Goal: Transaction & Acquisition: Purchase product/service

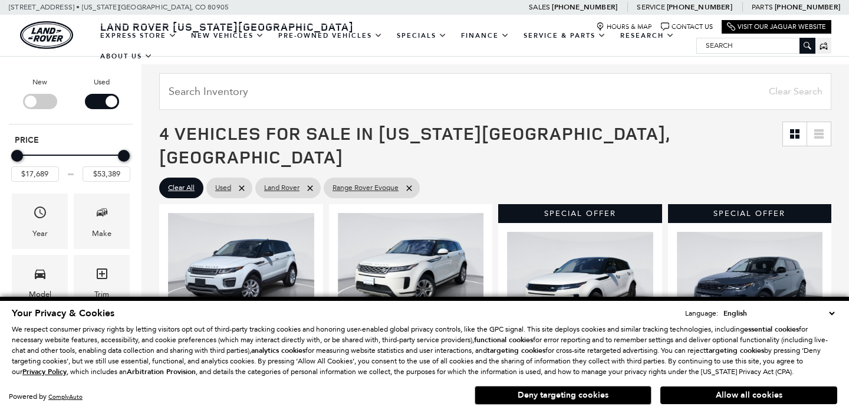
scroll to position [120, 0]
click at [619, 399] on button "Deny targeting cookies" at bounding box center [563, 395] width 177 height 19
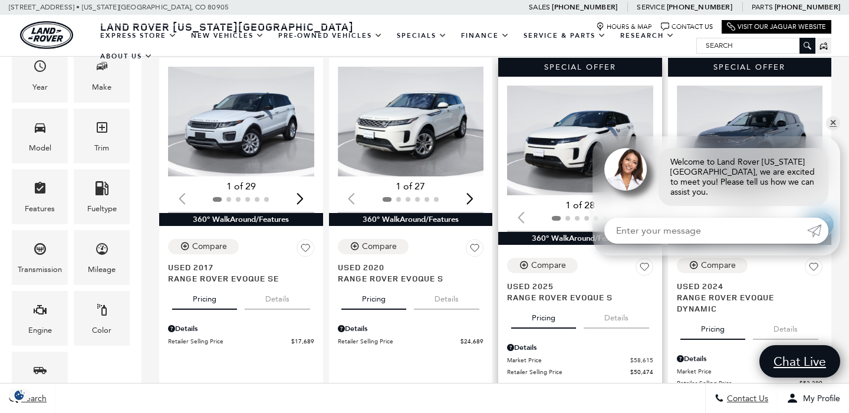
scroll to position [271, 0]
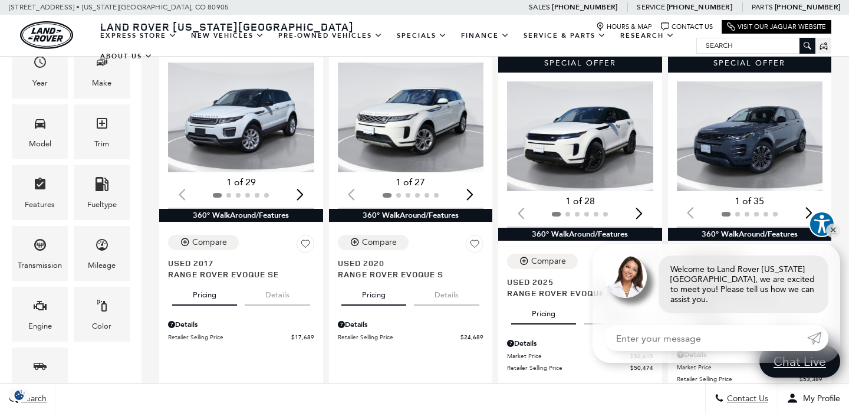
click at [838, 127] on div "Loading... (29) View All Photos 1 of 29 360° WalkAround/Features Compare Save T…" at bounding box center [496, 240] width 708 height 379
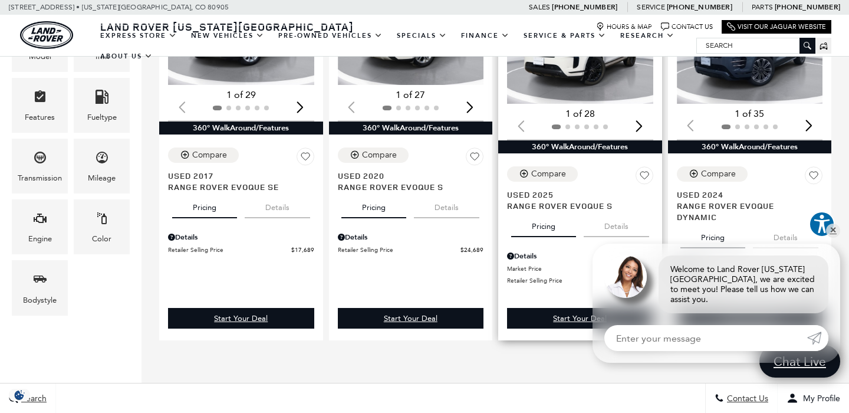
scroll to position [357, 0]
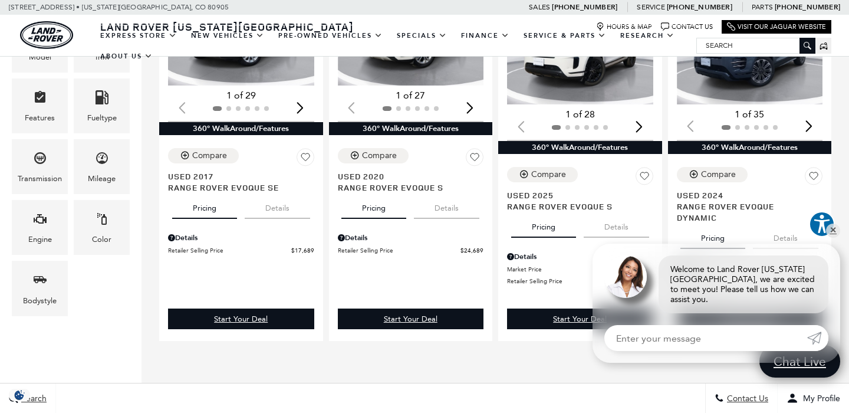
click at [517, 354] on div "Loading... (29) View All Photos 1 of 29 360° WalkAround/Features Compare Save T…" at bounding box center [496, 170] width 708 height 413
click at [832, 238] on link "✕" at bounding box center [833, 231] width 14 height 14
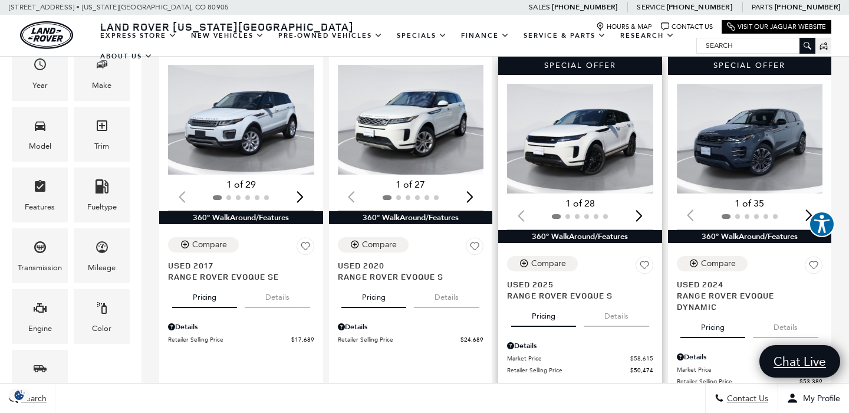
scroll to position [267, 0]
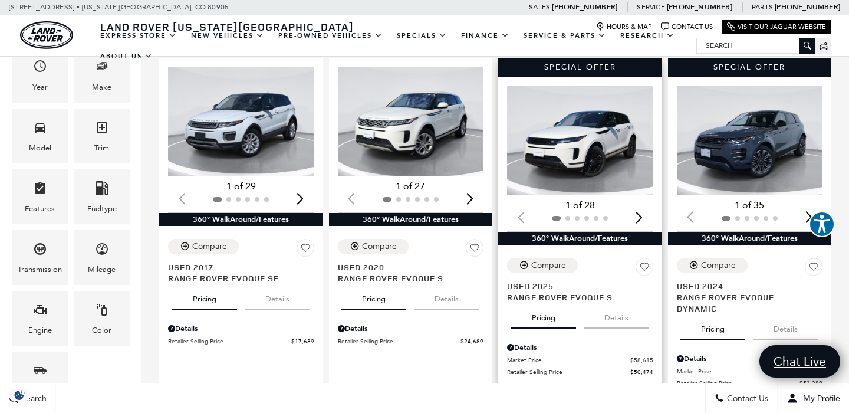
click at [644, 204] on div "Next slide" at bounding box center [640, 217] width 16 height 26
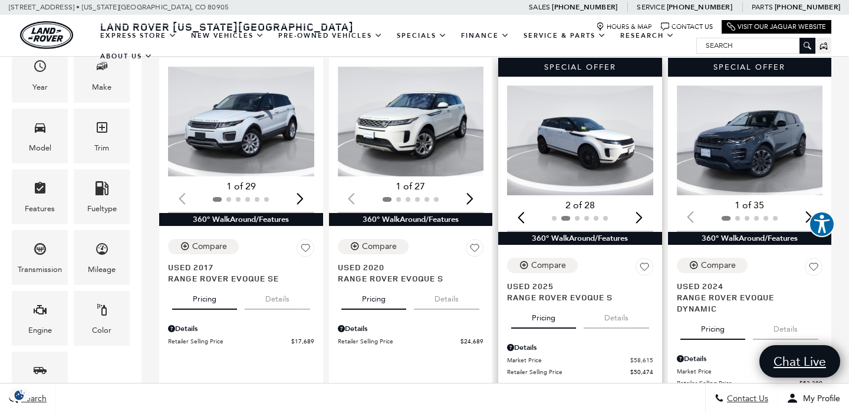
click at [644, 204] on div "Next slide" at bounding box center [640, 217] width 16 height 26
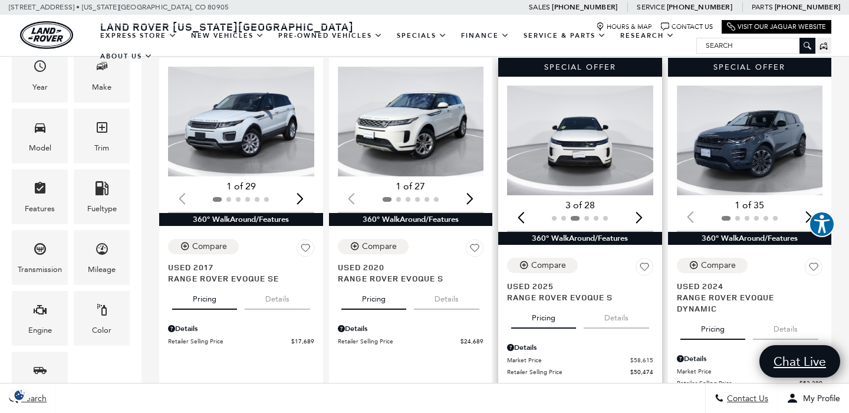
click at [644, 204] on div "Next slide" at bounding box center [640, 217] width 16 height 26
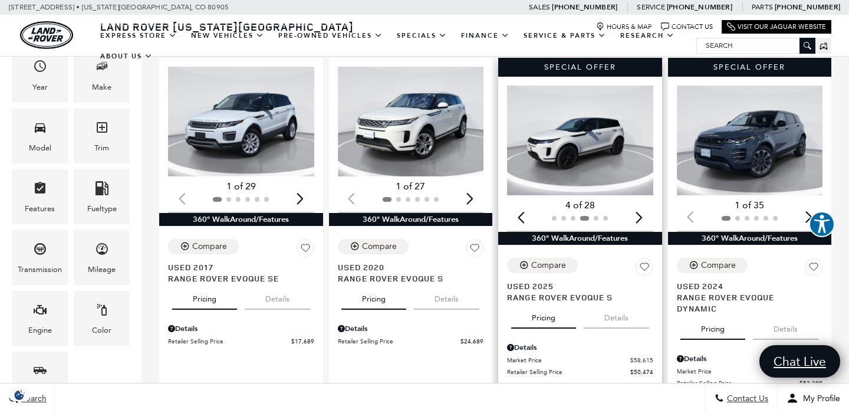
click at [644, 204] on div "Next slide" at bounding box center [640, 217] width 16 height 26
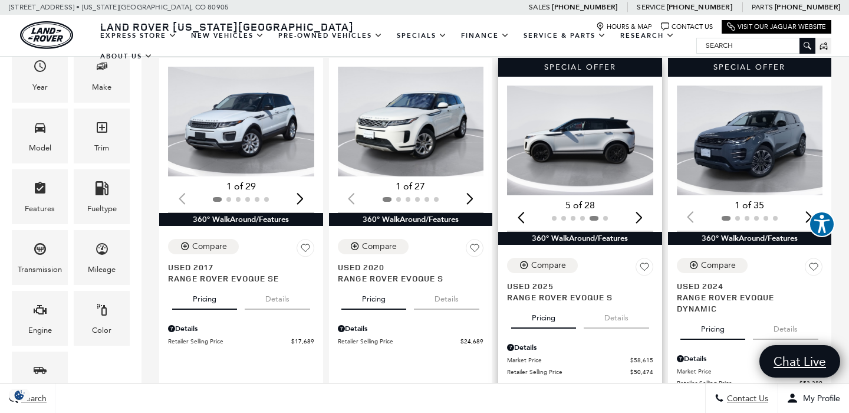
click at [644, 204] on div "Next slide" at bounding box center [640, 217] width 16 height 26
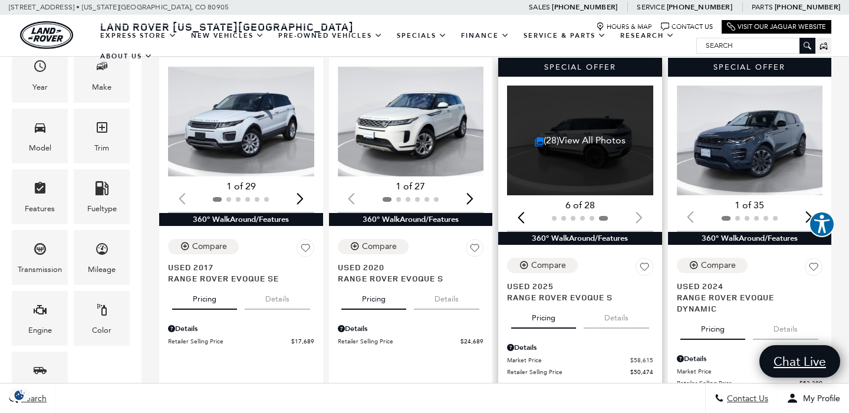
click at [644, 212] on div at bounding box center [580, 218] width 146 height 13
click at [595, 134] on link "(28) View All Photos" at bounding box center [580, 139] width 91 height 11
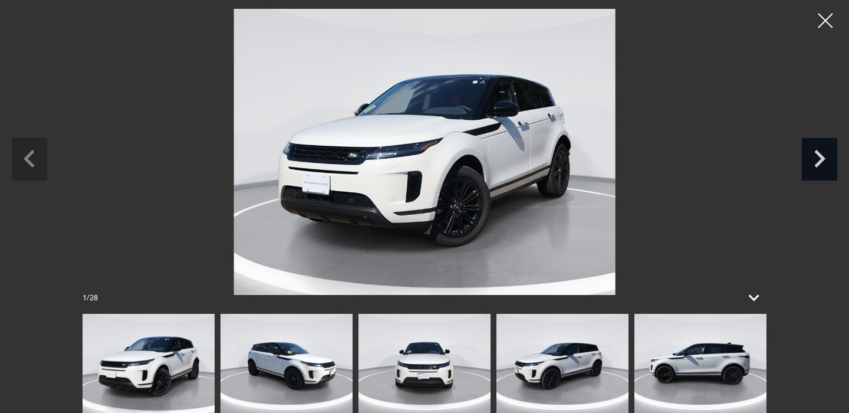
click at [820, 163] on icon "Next slide" at bounding box center [819, 159] width 11 height 18
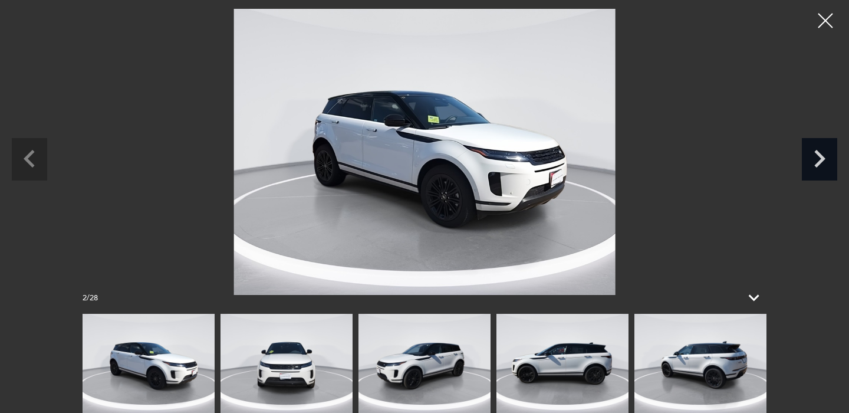
click at [820, 163] on icon "Next slide" at bounding box center [819, 159] width 11 height 18
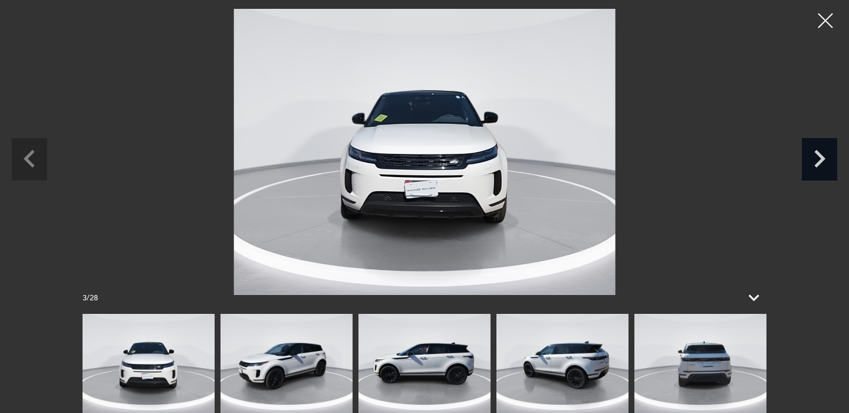
click at [820, 163] on icon "Next slide" at bounding box center [819, 159] width 11 height 18
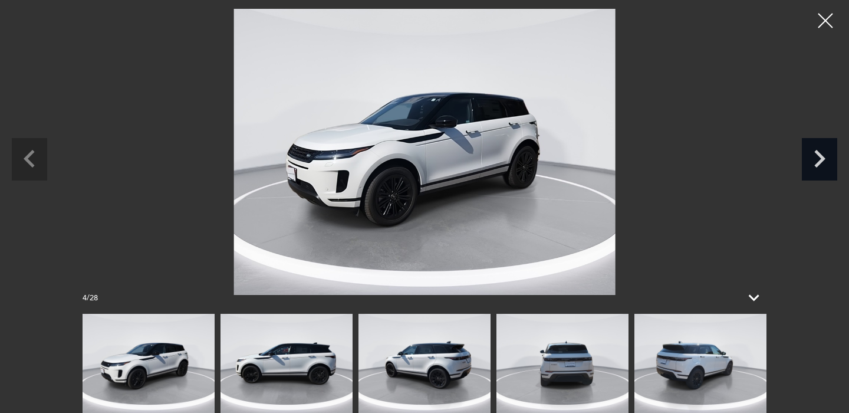
click at [820, 163] on icon "Next slide" at bounding box center [819, 159] width 11 height 18
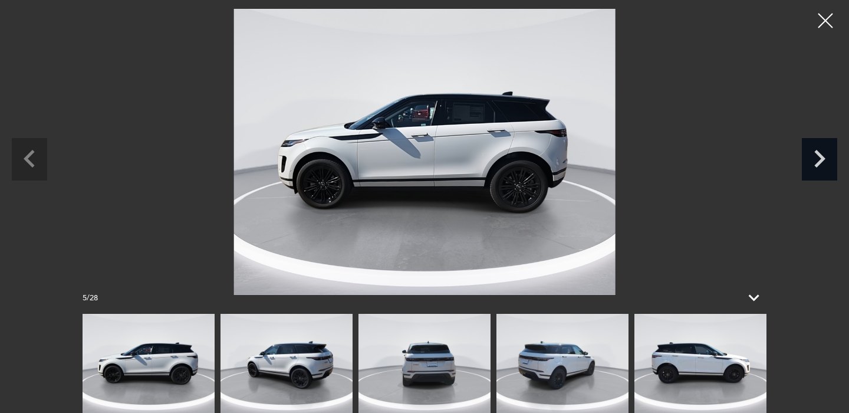
click at [820, 163] on icon "Next slide" at bounding box center [819, 159] width 11 height 18
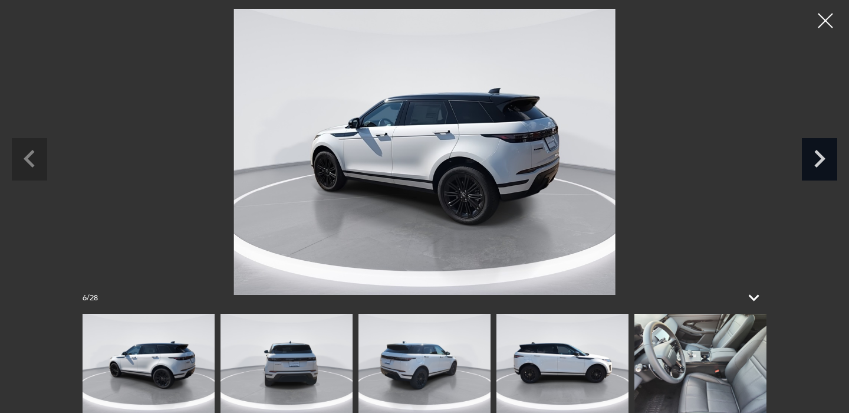
click at [820, 163] on icon "Next slide" at bounding box center [819, 159] width 11 height 18
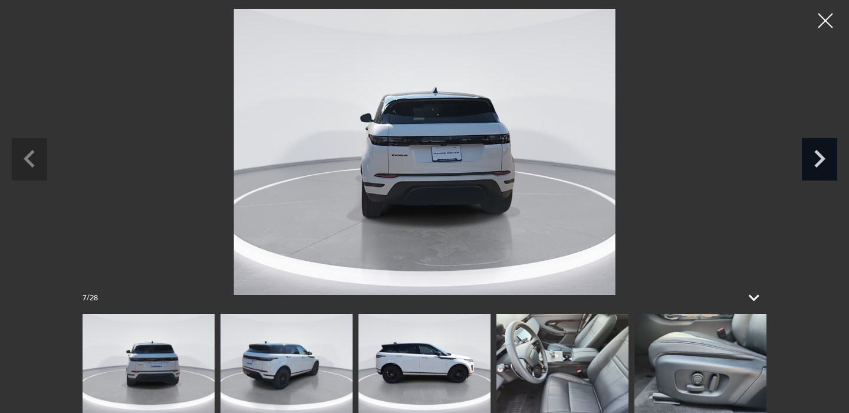
click at [820, 164] on icon "Next slide" at bounding box center [819, 159] width 11 height 18
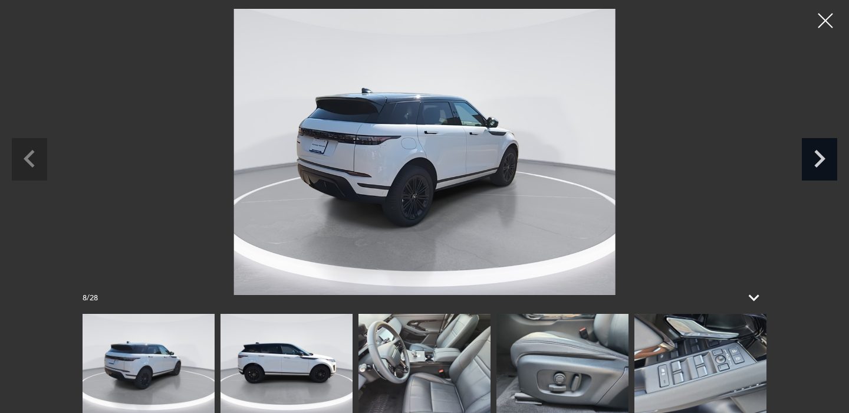
click at [820, 164] on icon "Next slide" at bounding box center [819, 159] width 11 height 18
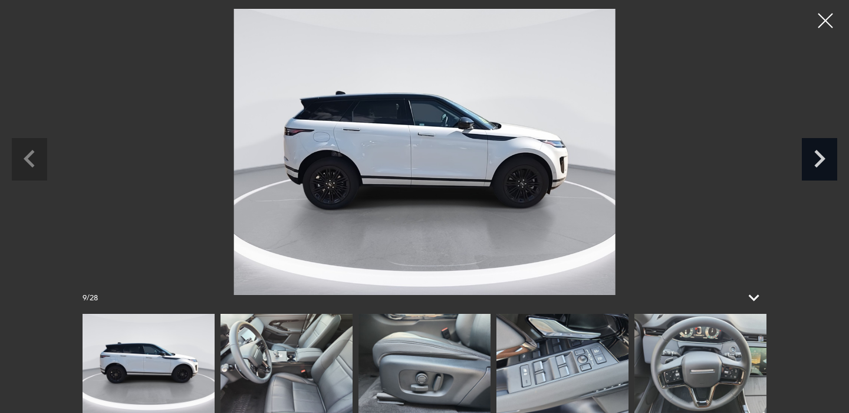
click at [820, 164] on icon "Next slide" at bounding box center [819, 159] width 11 height 18
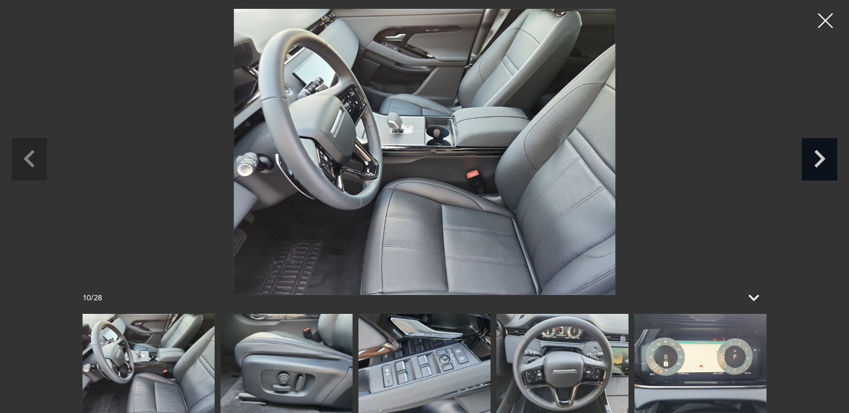
click at [820, 164] on icon "Next slide" at bounding box center [819, 159] width 11 height 18
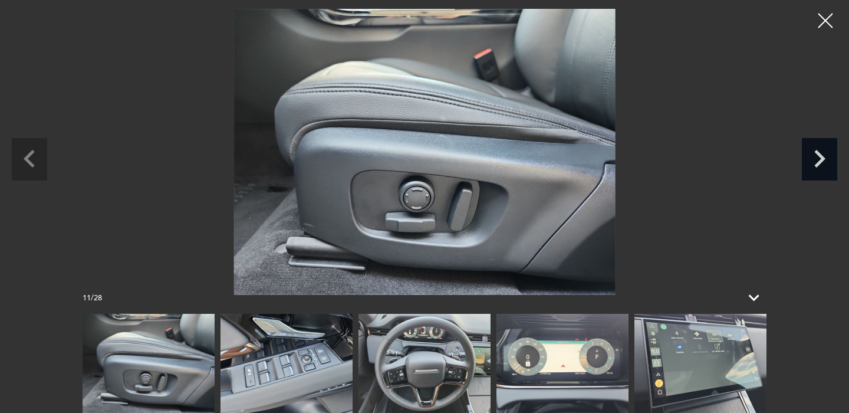
click at [820, 164] on icon "Next slide" at bounding box center [819, 159] width 11 height 18
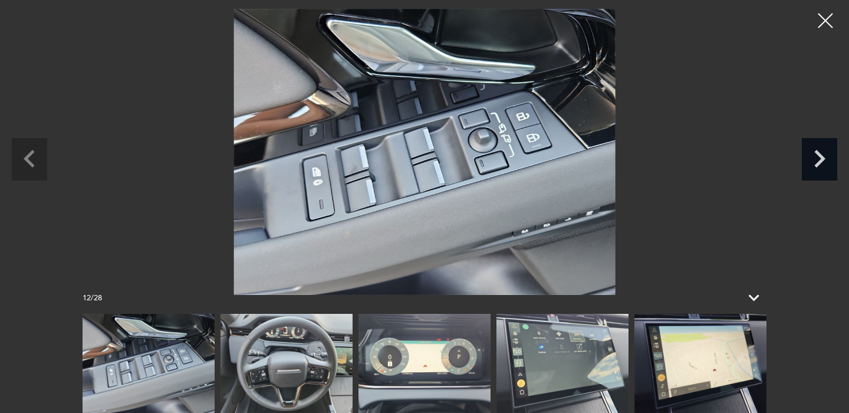
click at [820, 164] on icon "Next slide" at bounding box center [819, 159] width 11 height 18
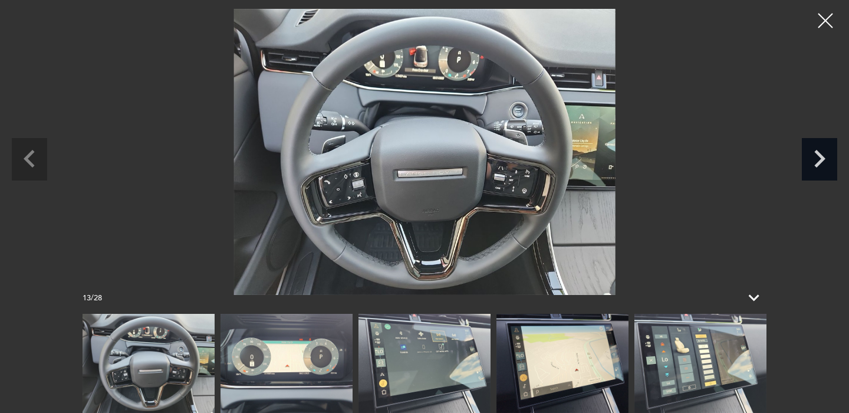
click at [820, 165] on icon "Next slide" at bounding box center [819, 159] width 11 height 18
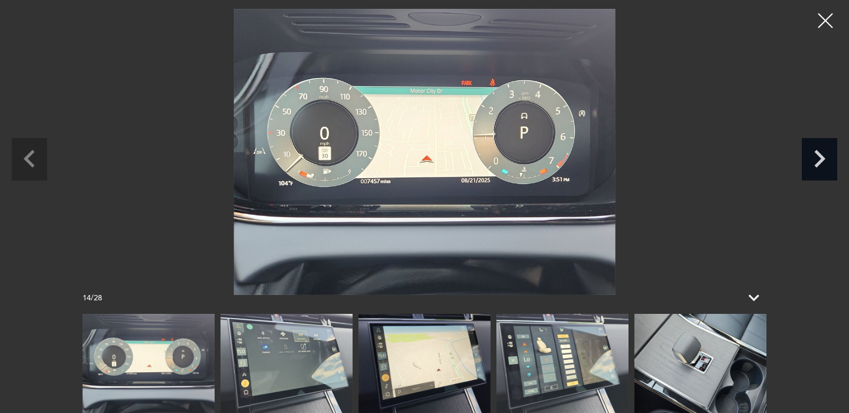
click at [820, 165] on icon "Next slide" at bounding box center [819, 159] width 11 height 18
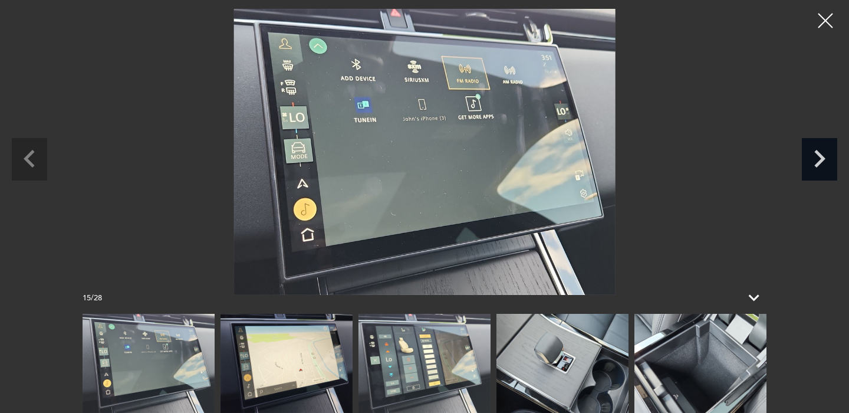
click at [820, 165] on icon "Next slide" at bounding box center [819, 157] width 35 height 38
